Goal: Task Accomplishment & Management: Complete application form

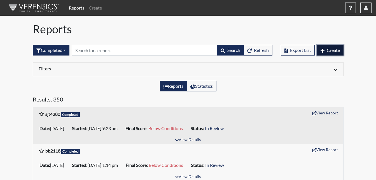
click at [337, 51] on span "Create" at bounding box center [333, 49] width 13 height 5
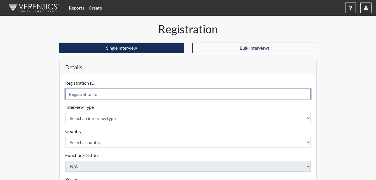
drag, startPoint x: 72, startPoint y: 95, endPoint x: 91, endPoint y: 93, distance: 19.6
click at [80, 93] on input "text" at bounding box center [188, 93] width 246 height 11
type input "jj2479"
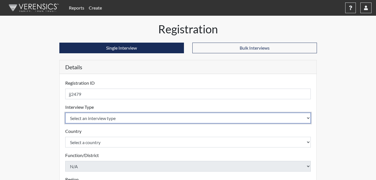
click at [308, 119] on select "Select an interview type Corrections Pre-Employment" at bounding box center [188, 118] width 246 height 11
select select "ff733e93-e1bf-11ea-9c9f-0eff0cf7eb8f"
click at [65, 113] on select "Select an interview type Corrections Pre-Employment" at bounding box center [188, 118] width 246 height 11
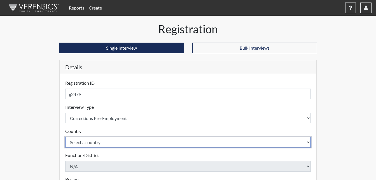
click at [309, 143] on select "Select a country [GEOGRAPHIC_DATA] [GEOGRAPHIC_DATA]" at bounding box center [188, 142] width 246 height 11
select select "united-states-of-[GEOGRAPHIC_DATA]"
click at [65, 137] on select "Select a country [GEOGRAPHIC_DATA] [GEOGRAPHIC_DATA]" at bounding box center [188, 142] width 246 height 11
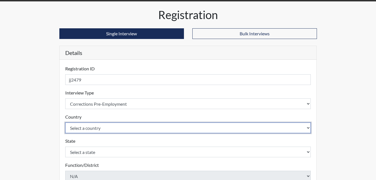
scroll to position [28, 0]
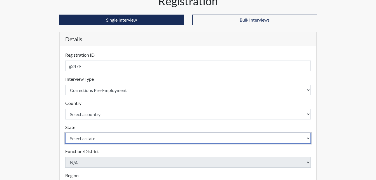
click at [308, 137] on select "Select a state [US_STATE] [US_STATE] [US_STATE] [US_STATE] [US_STATE] [US_STATE…" at bounding box center [188, 138] width 246 height 11
select select "GA"
click at [65, 133] on select "Select a state [US_STATE] [US_STATE] [US_STATE] [US_STATE] [US_STATE] [US_STATE…" at bounding box center [188, 138] width 246 height 11
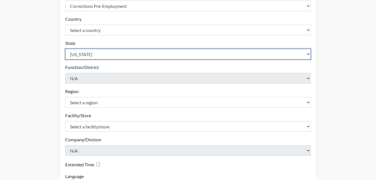
scroll to position [140, 0]
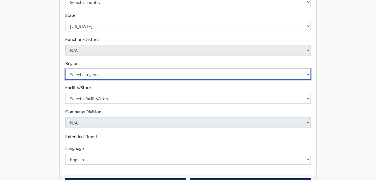
click at [307, 74] on select "Select a region [GEOGRAPHIC_DATA]" at bounding box center [188, 74] width 246 height 11
select select "51976826-f18e-4b67-8d3b-b0a0fa2f97ff"
click at [65, 69] on select "Select a region [GEOGRAPHIC_DATA]" at bounding box center [188, 74] width 246 height 11
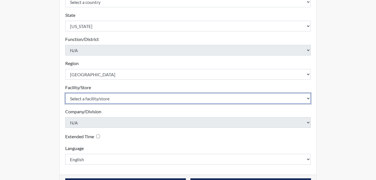
click at [309, 98] on select "Select a facility/store [PERSON_NAME] PDC Pulaski SP" at bounding box center [188, 98] width 246 height 11
select select "07d467a1-a762-4c04-a0fd-01b52b78d04c"
click at [65, 93] on select "Select a facility/store [PERSON_NAME] PDC Pulaski SP" at bounding box center [188, 98] width 246 height 11
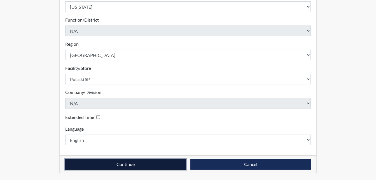
click at [143, 165] on button "Continue" at bounding box center [125, 164] width 121 height 11
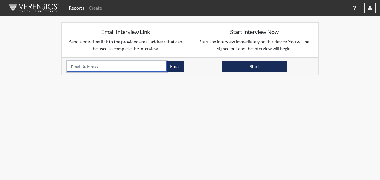
click at [102, 69] on input "email" at bounding box center [117, 66] width 100 height 11
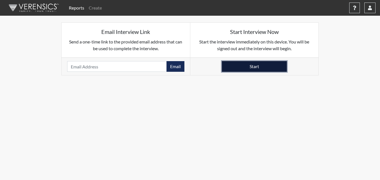
click at [248, 69] on button "Start" at bounding box center [254, 66] width 65 height 11
